Goal: Register for event/course

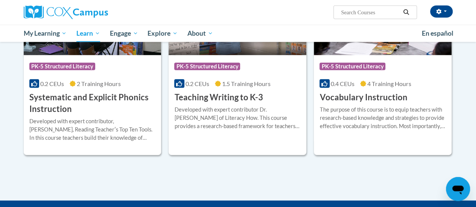
scroll to position [885, 0]
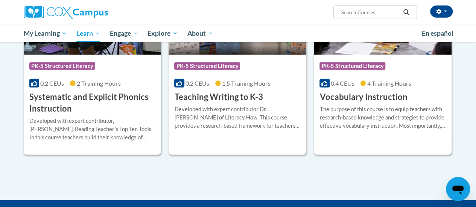
click at [273, 96] on div "Course Category: PK-5 Structured Literacy 0.2 CEUs 1.5 Training Hours COURSE Te…" at bounding box center [238, 79] width 138 height 48
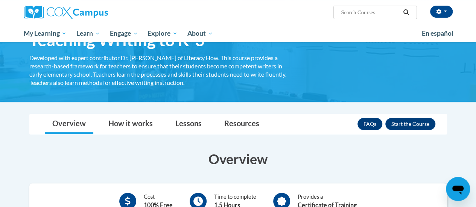
scroll to position [58, 0]
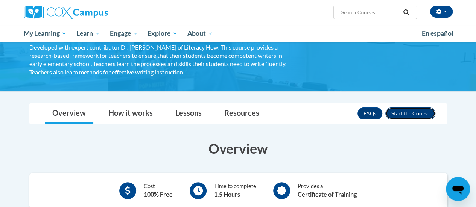
click at [408, 113] on button "Enroll" at bounding box center [410, 114] width 50 height 12
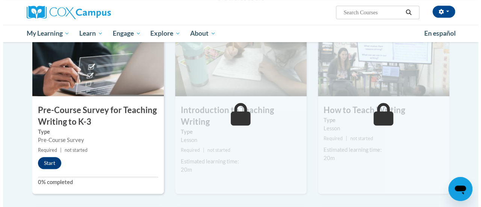
scroll to position [177, 0]
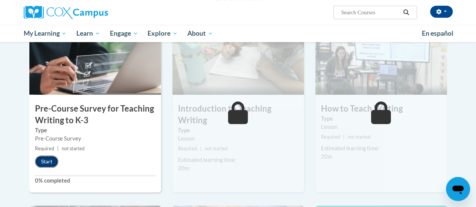
click at [45, 164] on button "Start" at bounding box center [46, 162] width 23 height 12
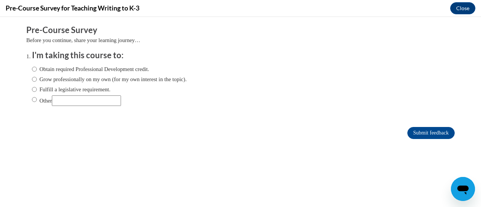
scroll to position [0, 0]
click at [32, 90] on input "Fulfill a legislative requirement." at bounding box center [34, 89] width 5 height 8
radio input "true"
click at [408, 129] on input "Submit feedback" at bounding box center [431, 133] width 47 height 12
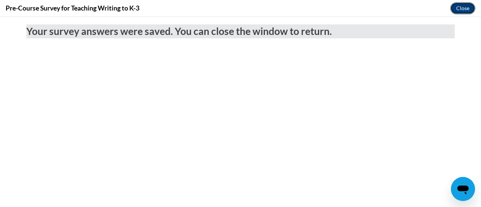
click at [457, 11] on button "Close" at bounding box center [463, 8] width 25 height 12
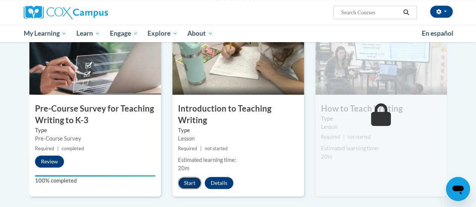
click at [186, 183] on button "Start" at bounding box center [189, 183] width 23 height 12
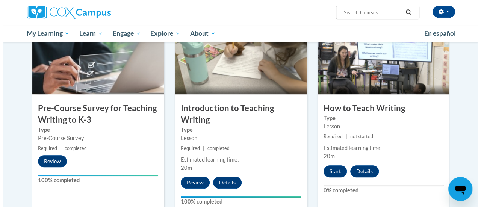
scroll to position [177, 0]
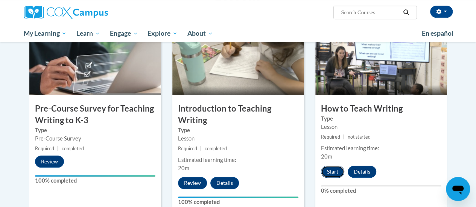
click at [327, 171] on button "Start" at bounding box center [332, 172] width 23 height 12
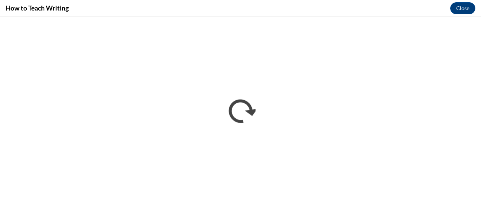
scroll to position [0, 0]
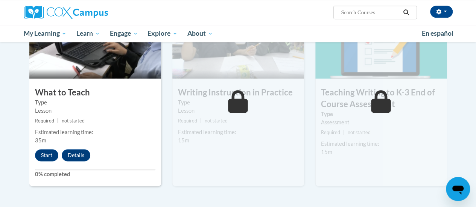
scroll to position [401, 0]
